Goal: Communication & Community: Ask a question

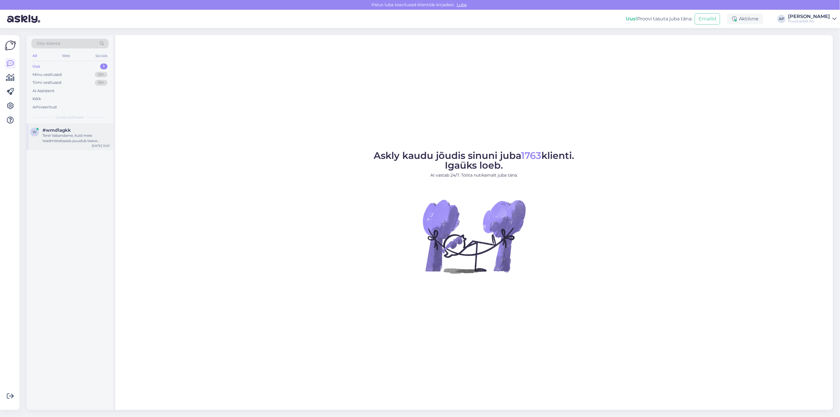
click at [59, 146] on div "w #wmd1agkk Tere! Vabandame, kuid meie teadmistebaasis puudub teave tootekoodi …" at bounding box center [70, 136] width 87 height 27
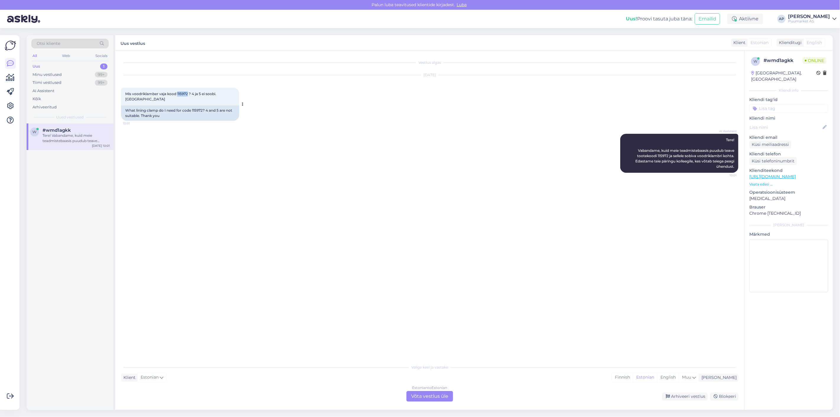
drag, startPoint x: 177, startPoint y: 93, endPoint x: 189, endPoint y: 96, distance: 12.3
click at [189, 96] on div "Mis voodriklamber vaja kood 115972 ? 4 ja 5 ei soobi. Aitäh 10:01" at bounding box center [180, 97] width 118 height 18
copy span "115972"
click at [288, 185] on div "Ok aitäh 10:02 Okay, thank you." at bounding box center [429, 196] width 617 height 35
click at [438, 394] on div "Estonian to Estonian Võta vestlus üle" at bounding box center [430, 396] width 47 height 11
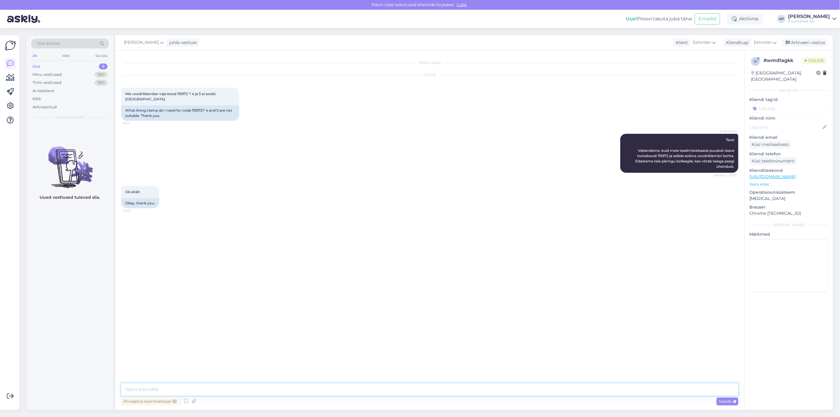
click at [394, 390] on textarea at bounding box center [429, 389] width 617 height 12
type textarea "T"
click at [222, 321] on div "Vestlus algas [DATE] Mis voodriklamber vaja kood 115972 ? 4 ja 5 ei soobi. Aitä…" at bounding box center [432, 217] width 623 height 322
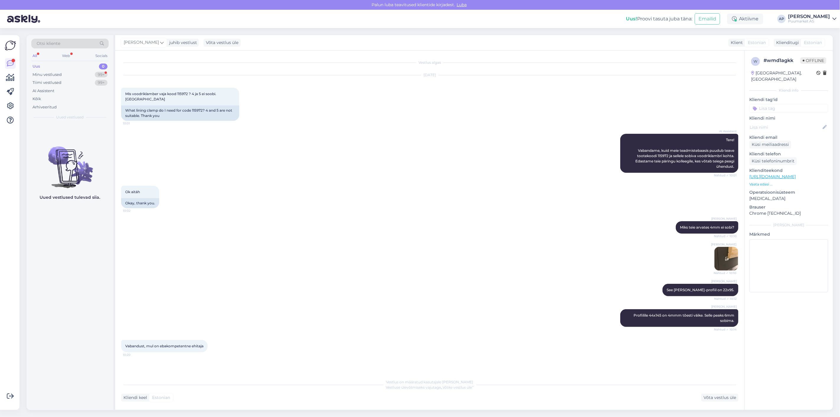
scroll to position [8, 0]
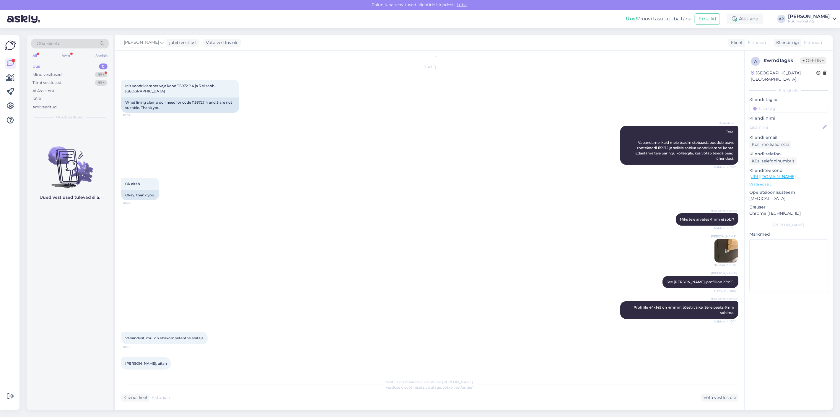
click at [716, 253] on img at bounding box center [727, 251] width 24 height 24
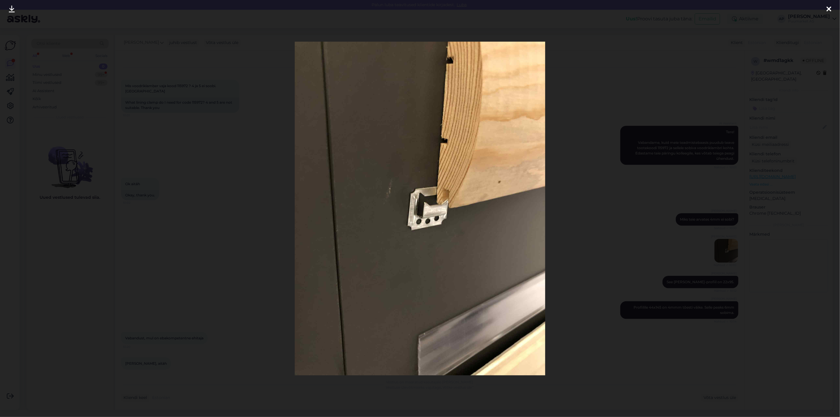
click at [594, 262] on div at bounding box center [420, 208] width 840 height 417
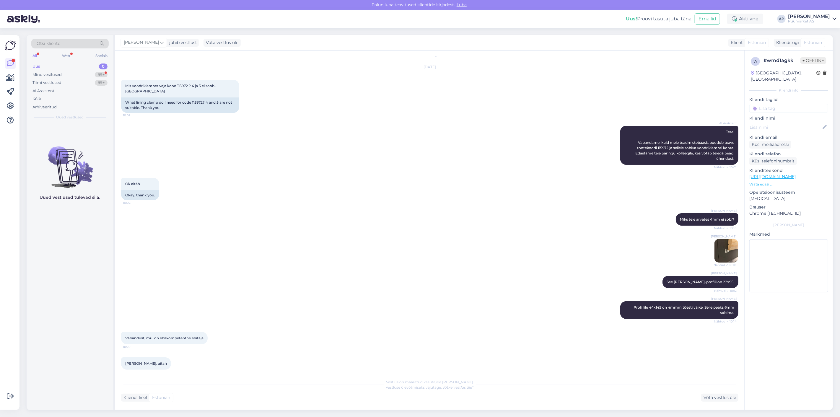
click at [722, 250] on img at bounding box center [727, 251] width 24 height 24
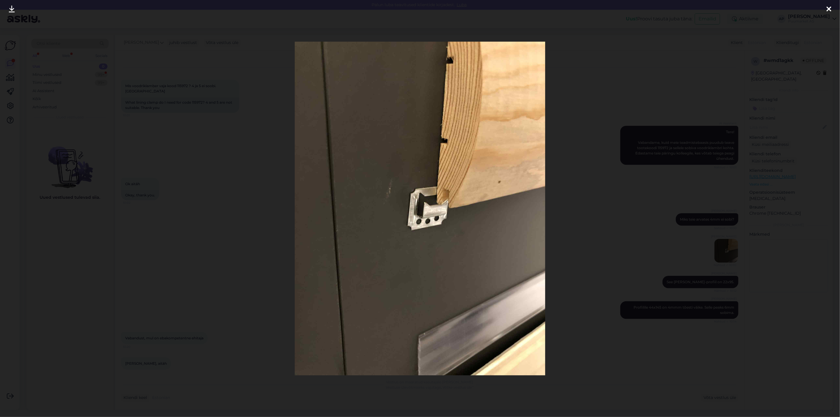
click at [651, 254] on div at bounding box center [420, 208] width 840 height 417
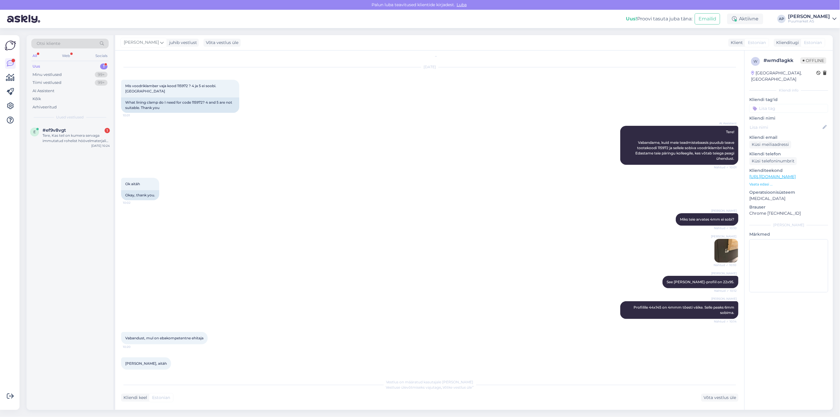
scroll to position [33, 0]
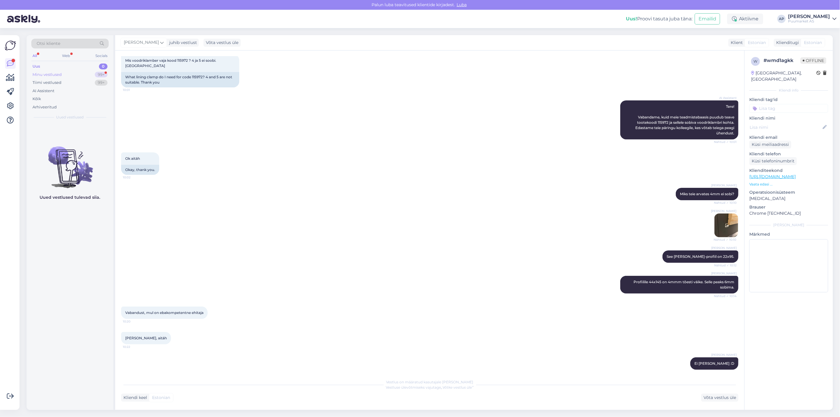
click at [45, 76] on div "Minu vestlused" at bounding box center [46, 75] width 29 height 6
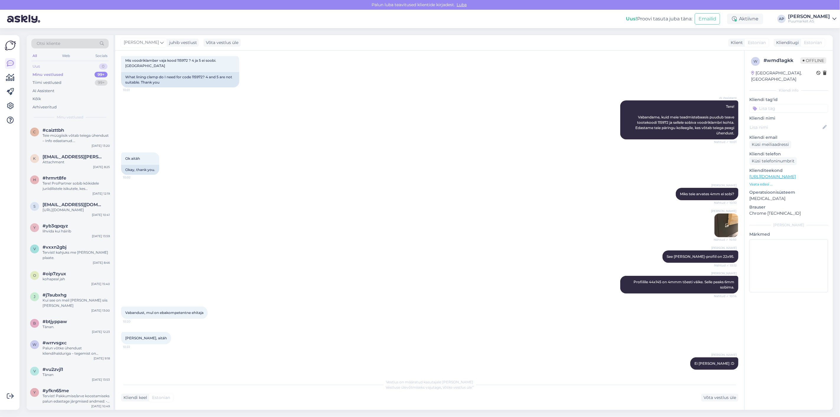
click at [47, 67] on div "Uus 0" at bounding box center [69, 66] width 77 height 8
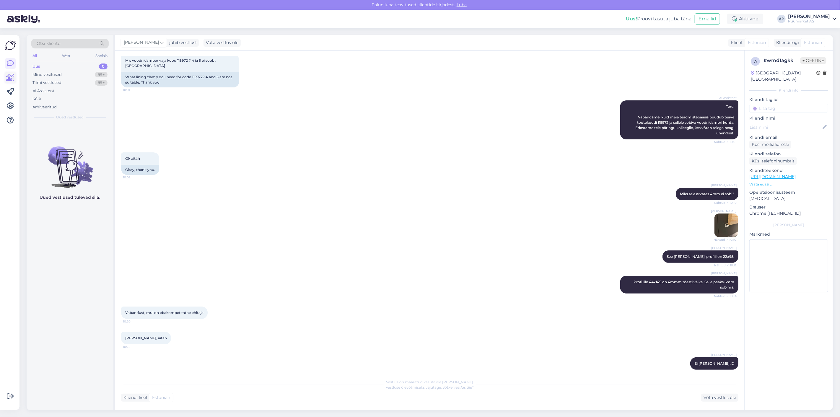
click at [10, 78] on icon at bounding box center [10, 77] width 9 height 7
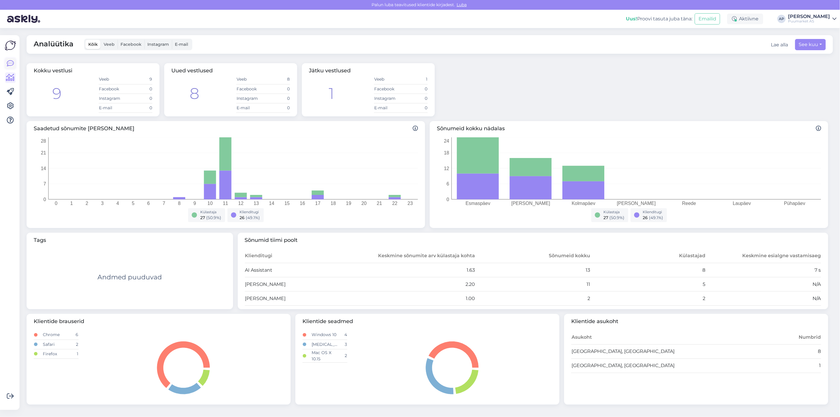
click at [9, 62] on icon at bounding box center [10, 63] width 7 height 7
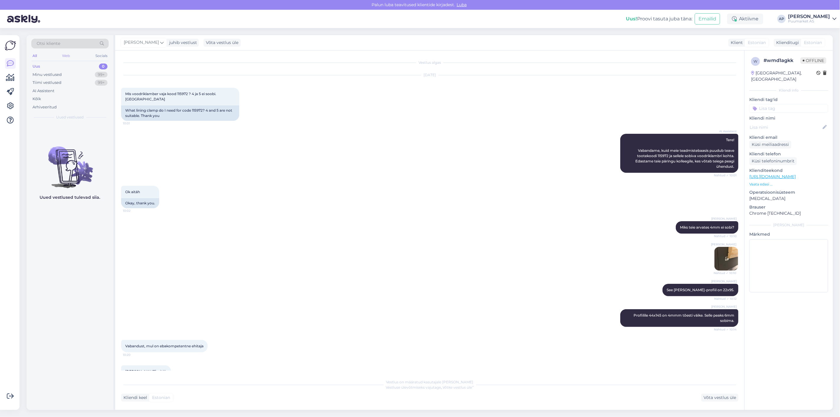
scroll to position [33, 0]
